Goal: Information Seeking & Learning: Understand process/instructions

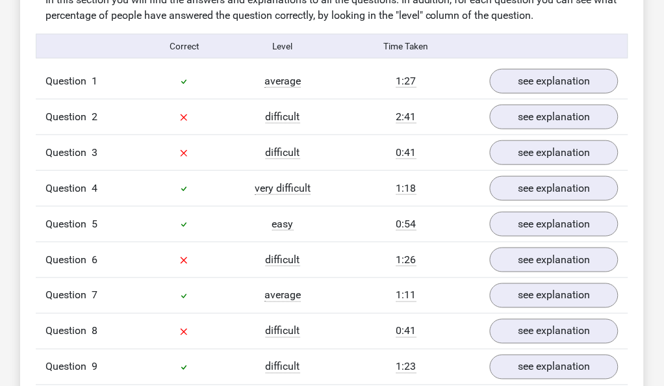
scroll to position [1000, 0]
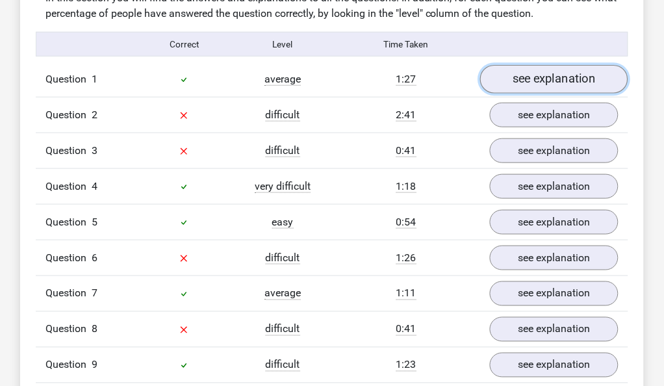
click at [559, 77] on link "see explanation" at bounding box center [554, 79] width 148 height 29
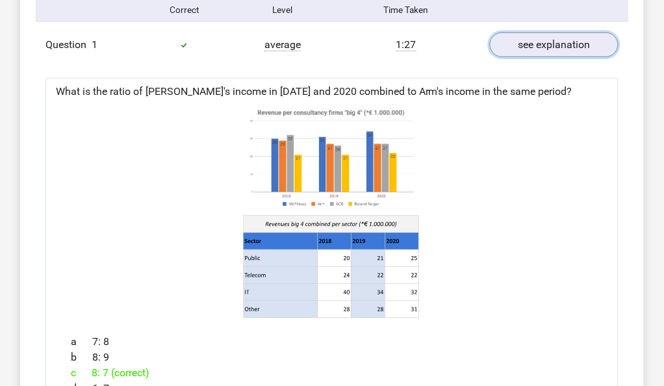
scroll to position [1037, 0]
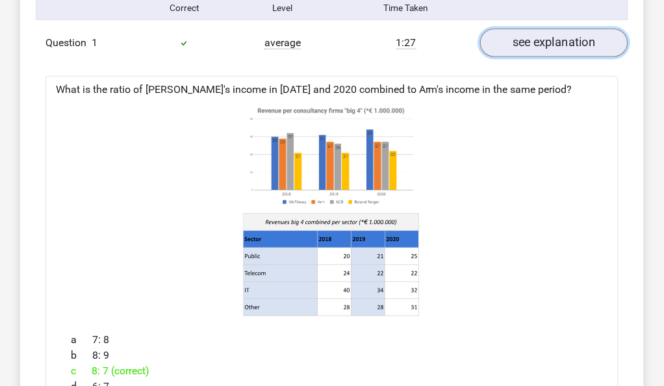
click at [590, 46] on link "see explanation" at bounding box center [554, 43] width 148 height 29
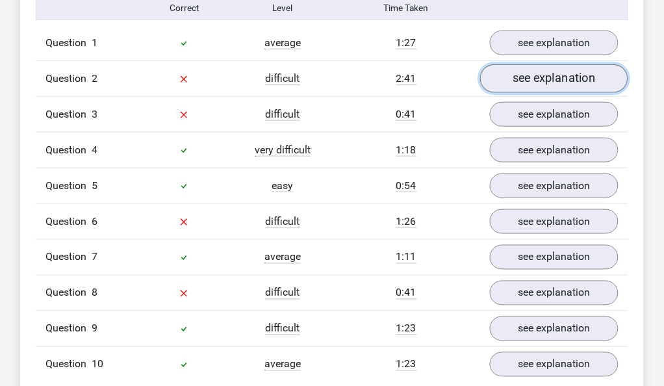
click at [582, 76] on link "see explanation" at bounding box center [554, 78] width 148 height 29
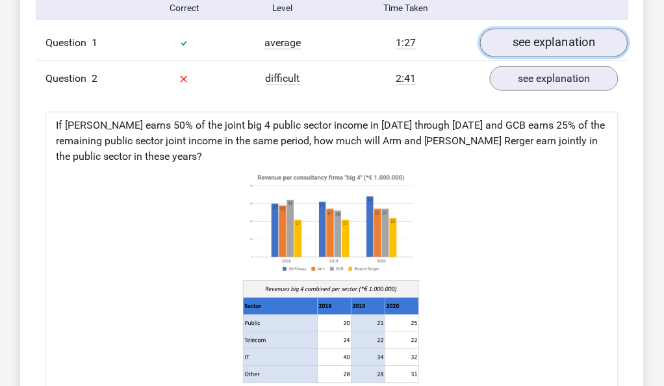
click at [534, 42] on link "see explanation" at bounding box center [554, 43] width 148 height 29
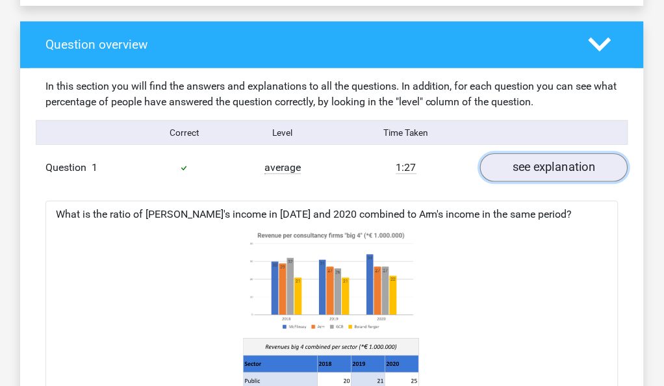
scroll to position [904, 0]
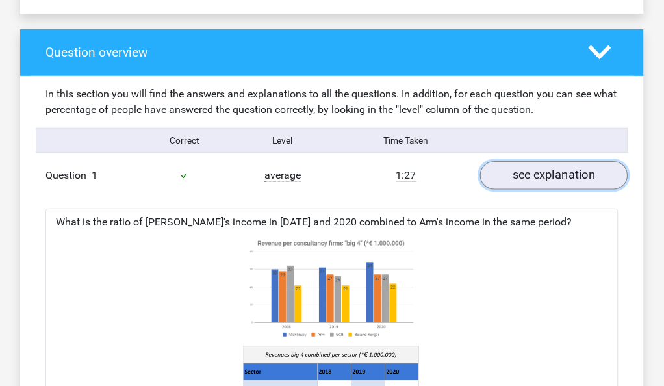
click at [511, 177] on link "see explanation" at bounding box center [554, 175] width 148 height 29
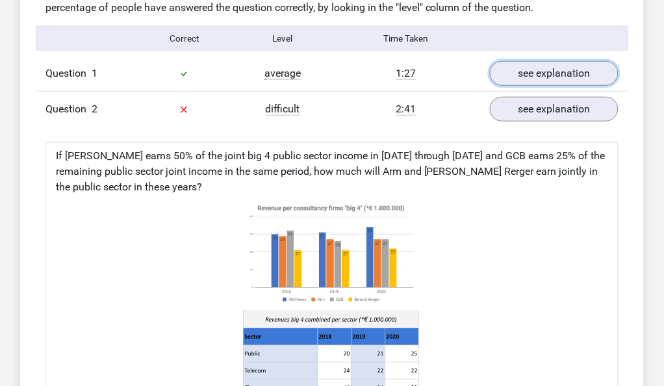
scroll to position [1005, 0]
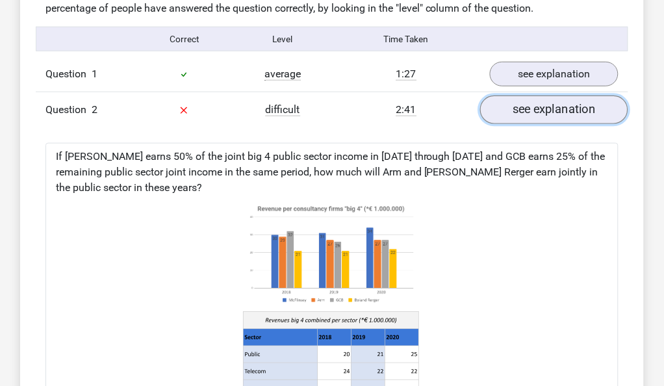
click at [569, 117] on link "see explanation" at bounding box center [554, 110] width 148 height 29
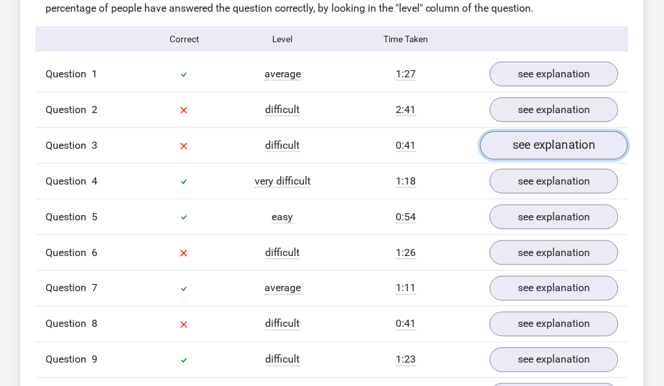
click at [548, 151] on link "see explanation" at bounding box center [554, 145] width 148 height 29
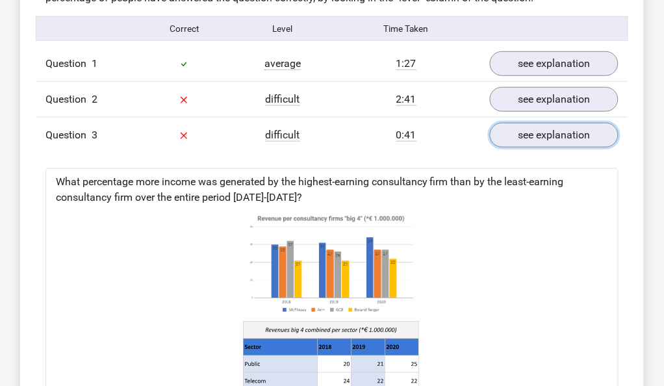
scroll to position [1007, 0]
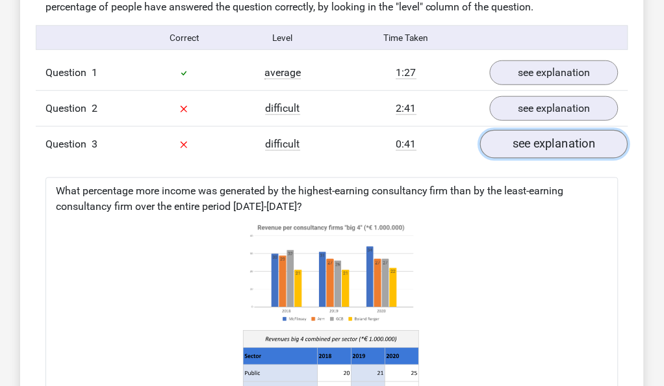
click at [587, 152] on link "see explanation" at bounding box center [554, 144] width 148 height 29
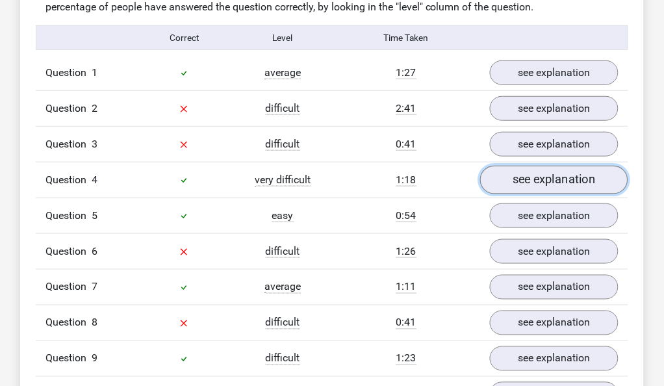
click at [573, 183] on link "see explanation" at bounding box center [554, 180] width 148 height 29
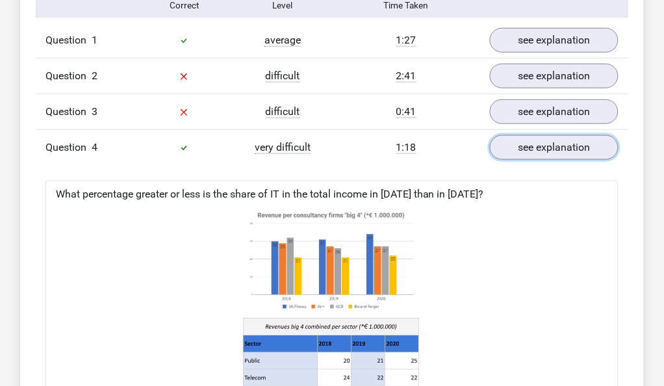
scroll to position [1011, 0]
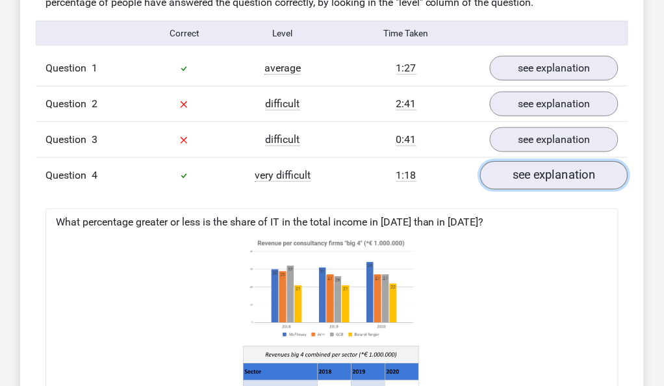
click at [526, 179] on link "see explanation" at bounding box center [554, 175] width 148 height 29
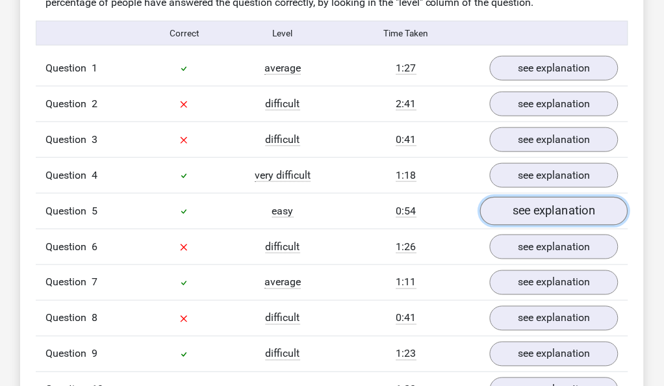
click at [522, 210] on link "see explanation" at bounding box center [554, 211] width 148 height 29
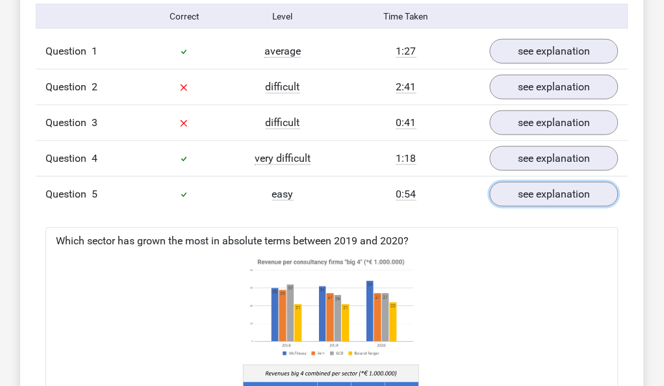
scroll to position [1026, 0]
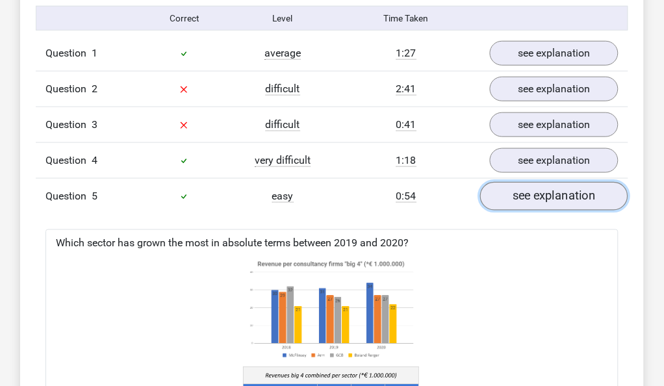
click at [524, 196] on link "see explanation" at bounding box center [554, 196] width 148 height 29
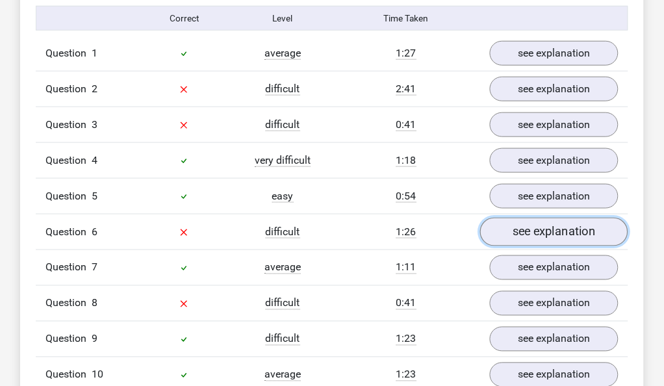
click at [515, 235] on link "see explanation" at bounding box center [554, 232] width 148 height 29
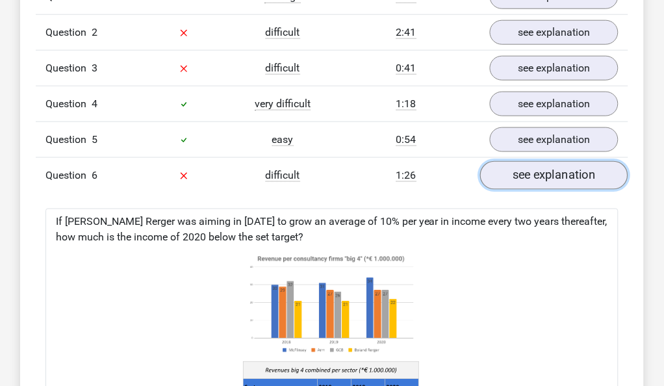
scroll to position [1083, 0]
click at [444, 25] on div "2:41" at bounding box center [406, 33] width 148 height 16
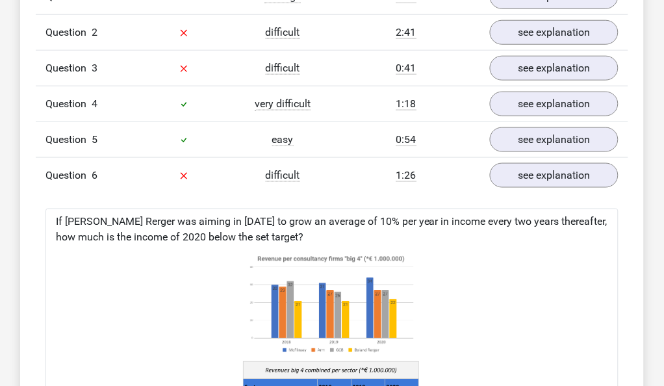
click at [444, 25] on div "2:41" at bounding box center [406, 33] width 148 height 16
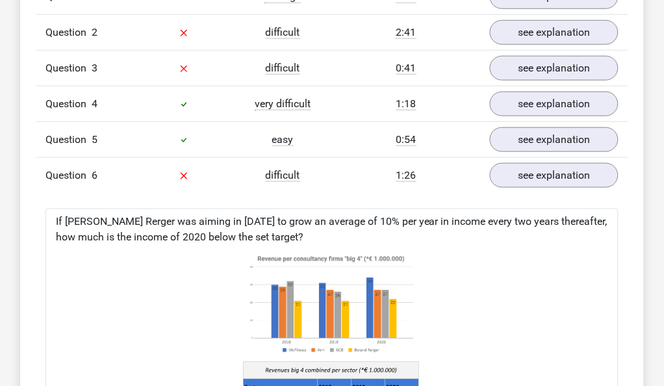
click at [444, 25] on div "2:41" at bounding box center [406, 33] width 148 height 16
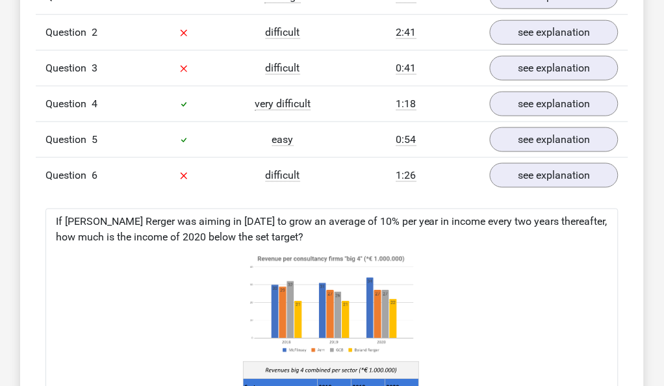
click at [444, 25] on div "2:41" at bounding box center [406, 33] width 148 height 16
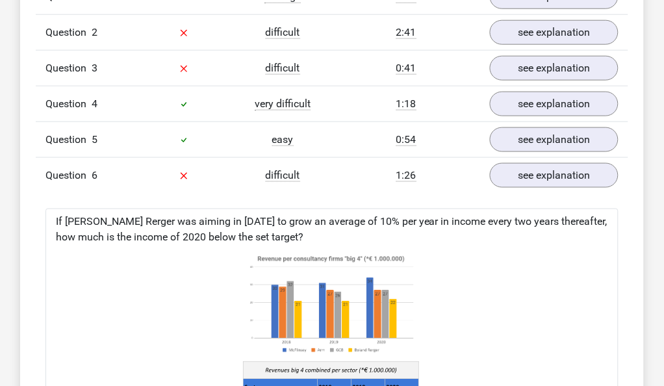
click at [444, 25] on div "2:41" at bounding box center [406, 33] width 148 height 16
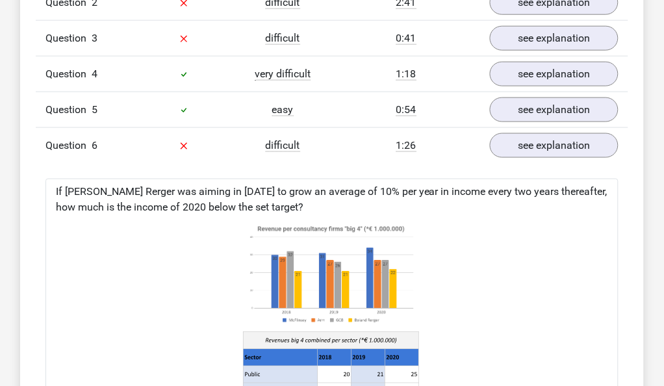
scroll to position [1107, 0]
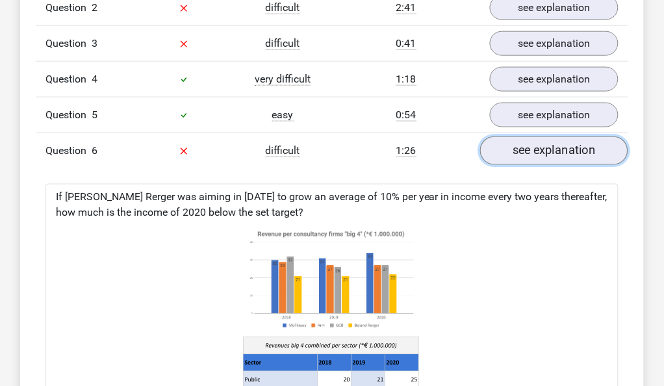
click at [560, 155] on link "see explanation" at bounding box center [554, 150] width 148 height 29
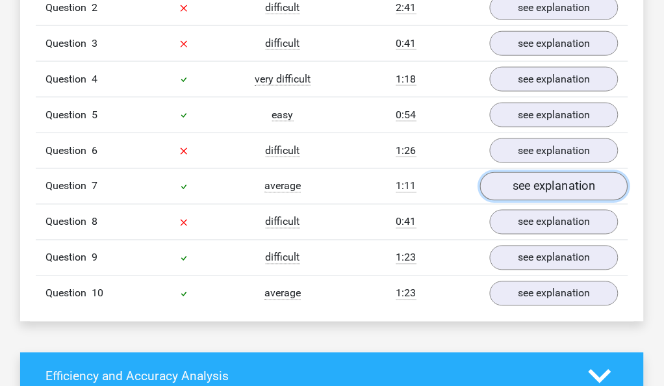
click at [530, 184] on link "see explanation" at bounding box center [554, 186] width 148 height 29
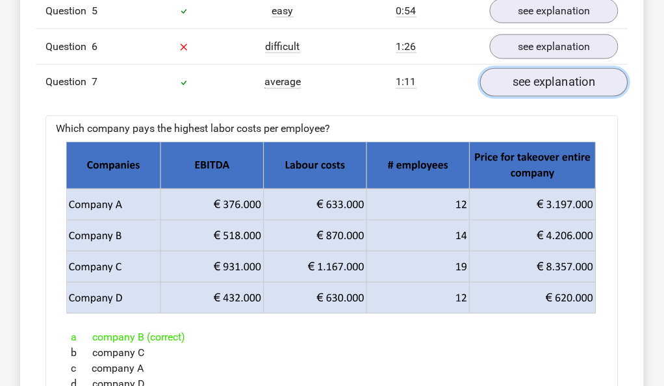
scroll to position [1205, 0]
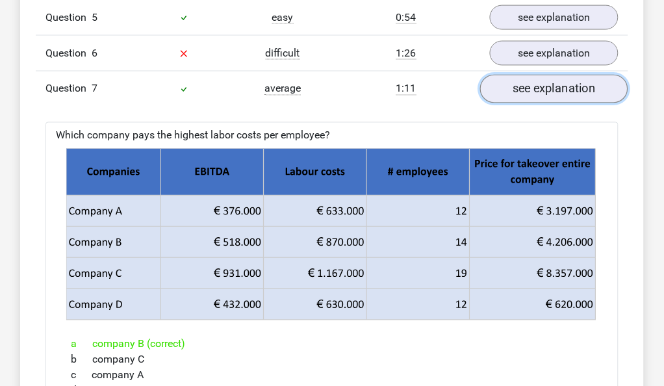
click at [542, 95] on link "see explanation" at bounding box center [554, 89] width 148 height 29
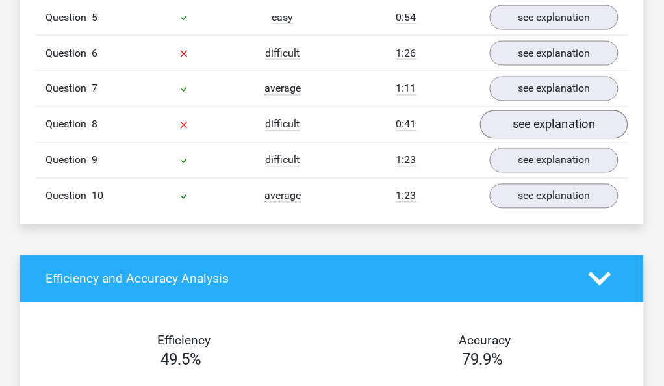
click at [540, 121] on link "see explanation" at bounding box center [554, 124] width 148 height 29
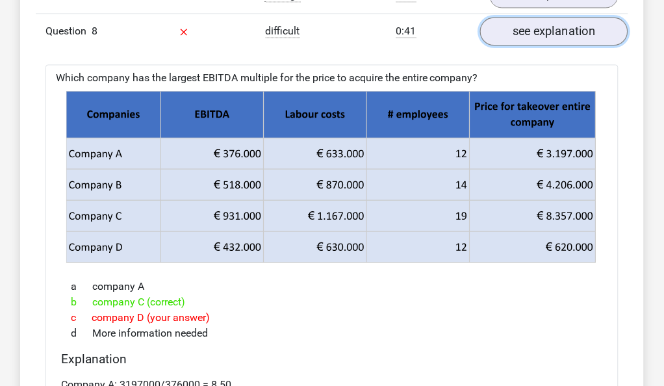
scroll to position [1298, 0]
click at [539, 32] on link "see explanation" at bounding box center [554, 31] width 148 height 29
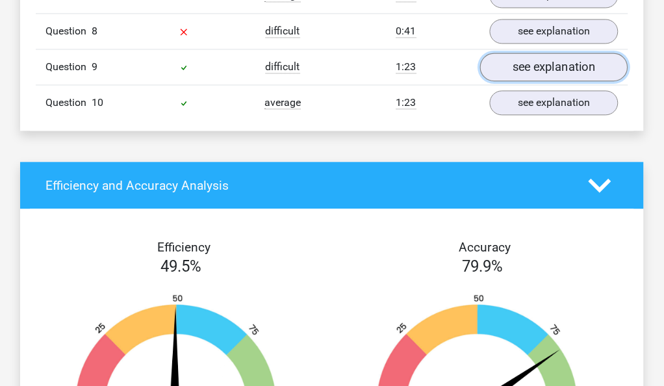
click at [534, 63] on link "see explanation" at bounding box center [554, 67] width 148 height 29
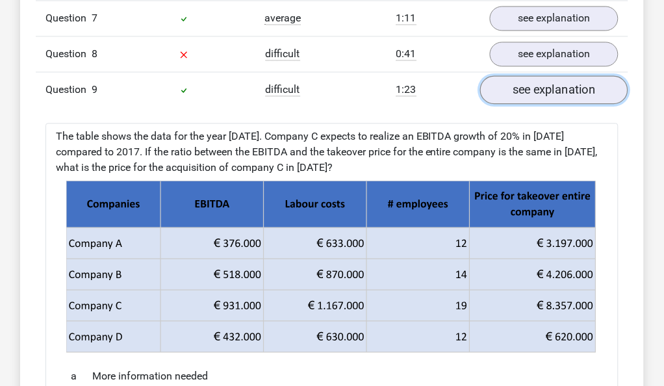
scroll to position [1274, 0]
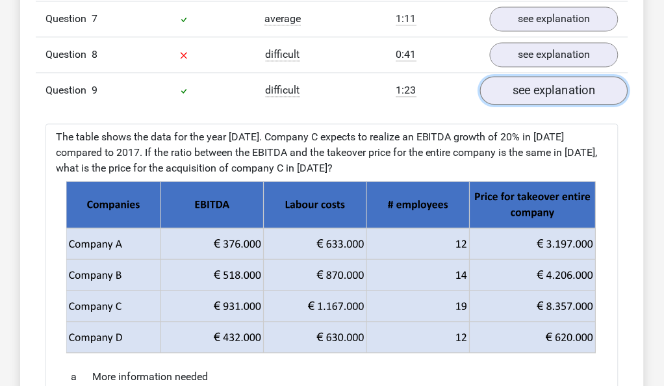
click at [552, 80] on link "see explanation" at bounding box center [554, 91] width 148 height 29
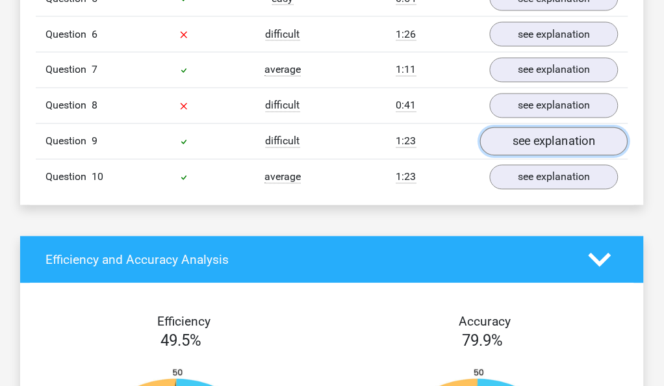
scroll to position [1222, 0]
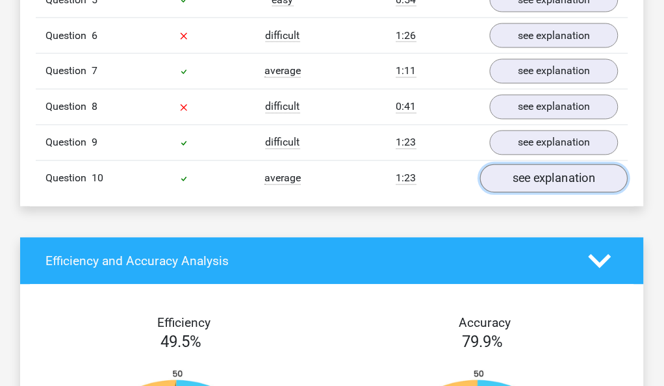
click at [523, 179] on link "see explanation" at bounding box center [554, 178] width 148 height 29
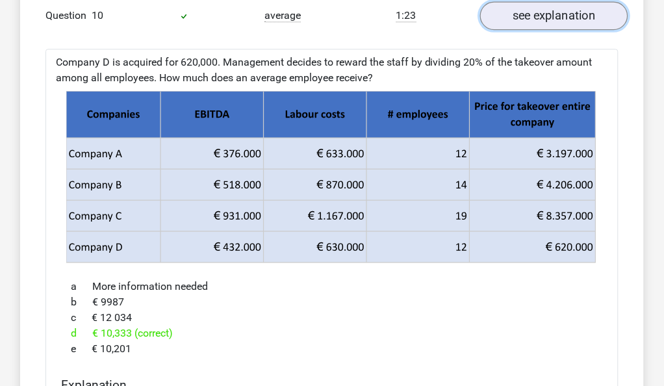
scroll to position [1394, 0]
